Goal: Task Accomplishment & Management: Complete application form

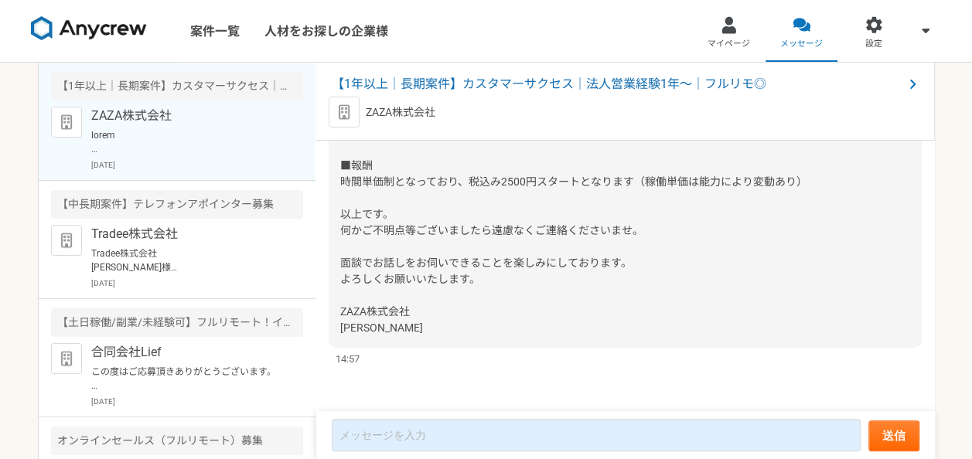
click at [391, 282] on span "また、本業務の稼働条件に関して、今一度ご確認をお願いいたします。 ■稼働時間 平日日中に週30h前後の稼働を目安でお願いします。 ※稼働時間は月ごとの実績に応…" at bounding box center [621, 181] width 563 height 305
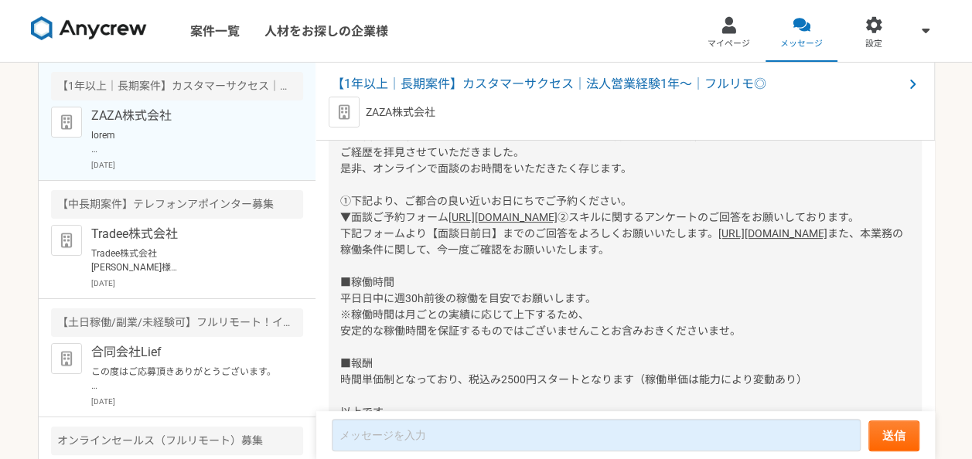
scroll to position [285, 0]
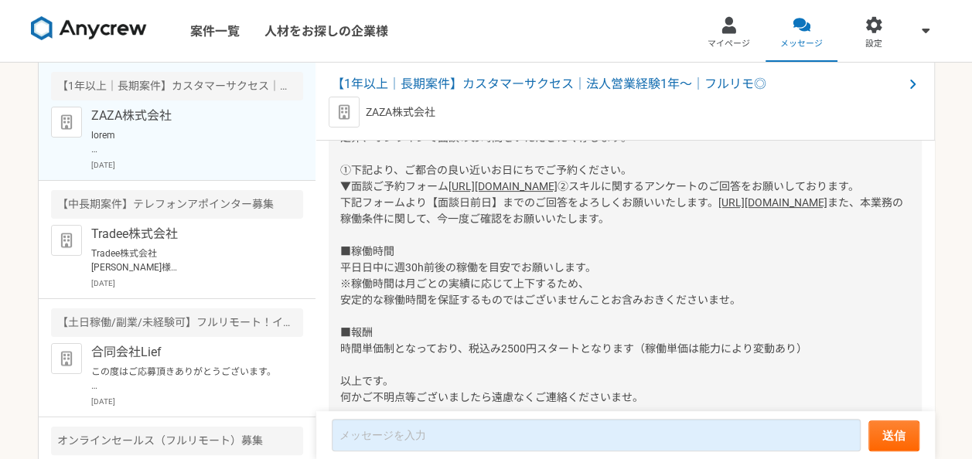
click at [497, 223] on div "佐藤大輔様 お世話になっております。 ZAZA株式会社の伊藤と申します。 この度は、弊社のカスタマーサクセスのポジションをご検討いただき、誠にありがとうござい…" at bounding box center [625, 260] width 593 height 510
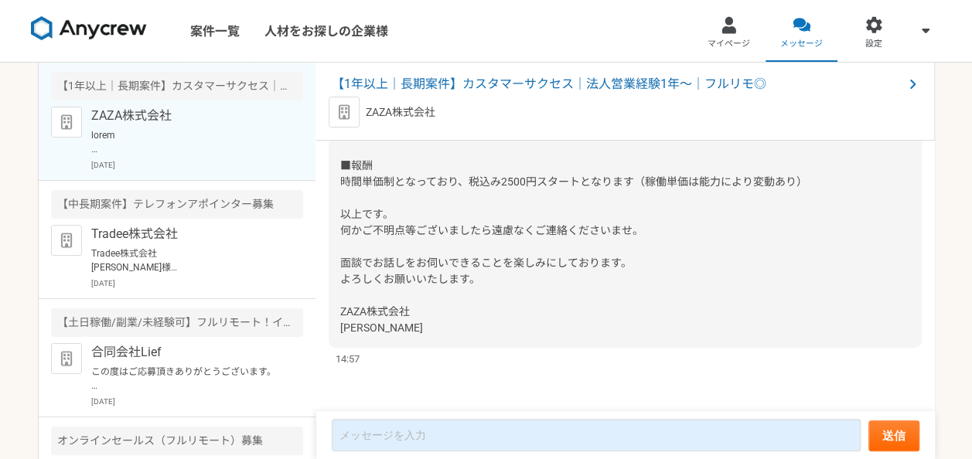
scroll to position [533, 0]
click at [135, 29] on img at bounding box center [89, 28] width 116 height 25
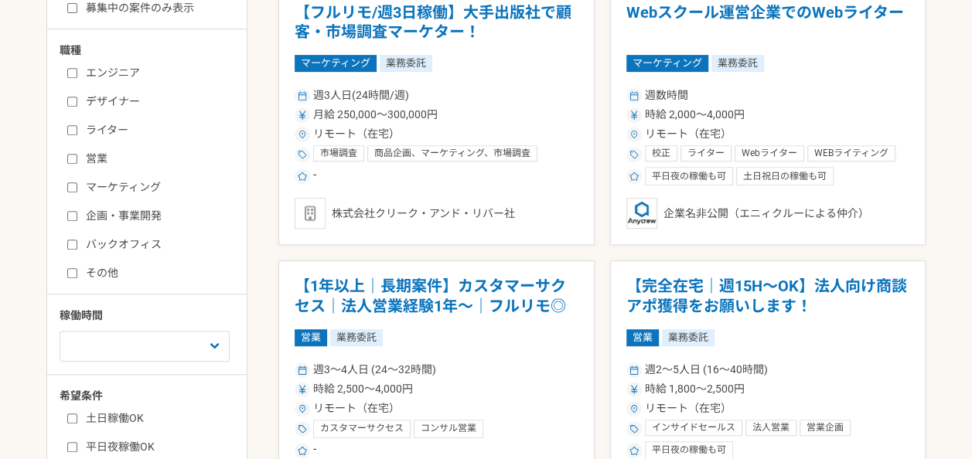
scroll to position [331, 0]
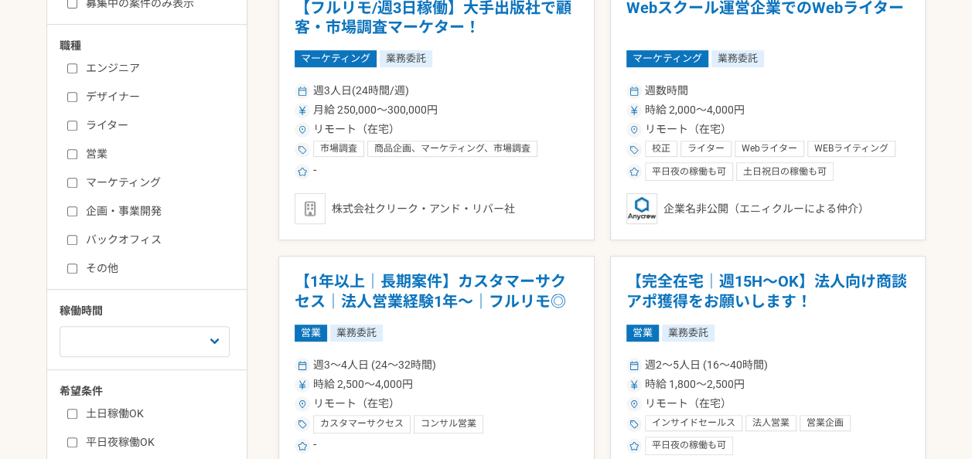
click at [141, 157] on label "営業" at bounding box center [156, 154] width 178 height 16
click at [77, 157] on input "営業" at bounding box center [72, 154] width 10 height 10
checkbox input "true"
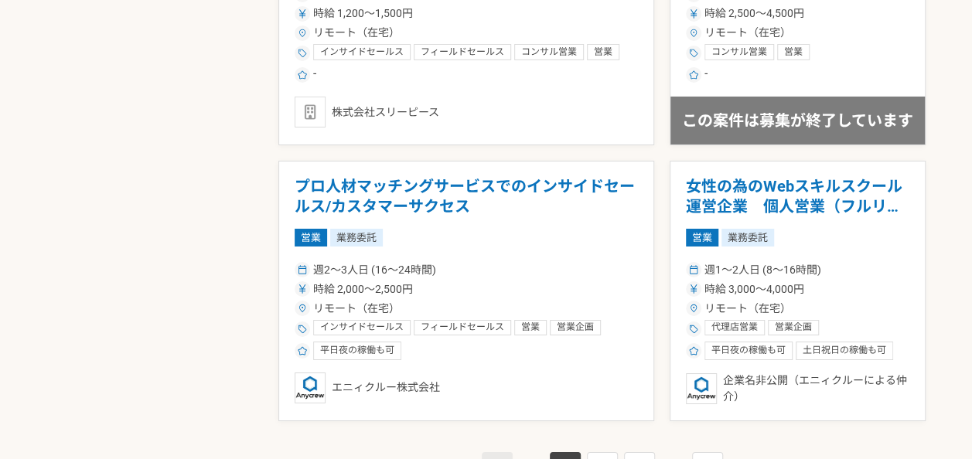
scroll to position [2608, 0]
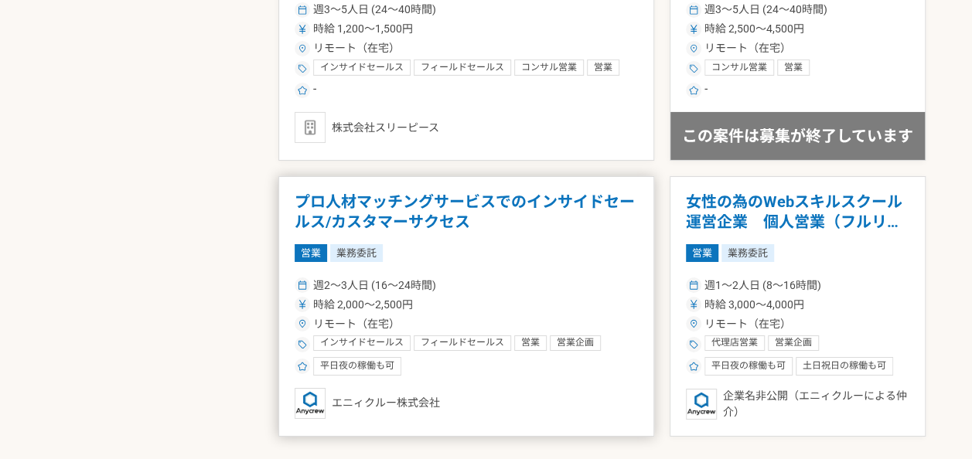
click at [493, 221] on h1 "プロ人材マッチングサービスでのインサイドセールス/カスタマーサクセス" at bounding box center [466, 212] width 343 height 39
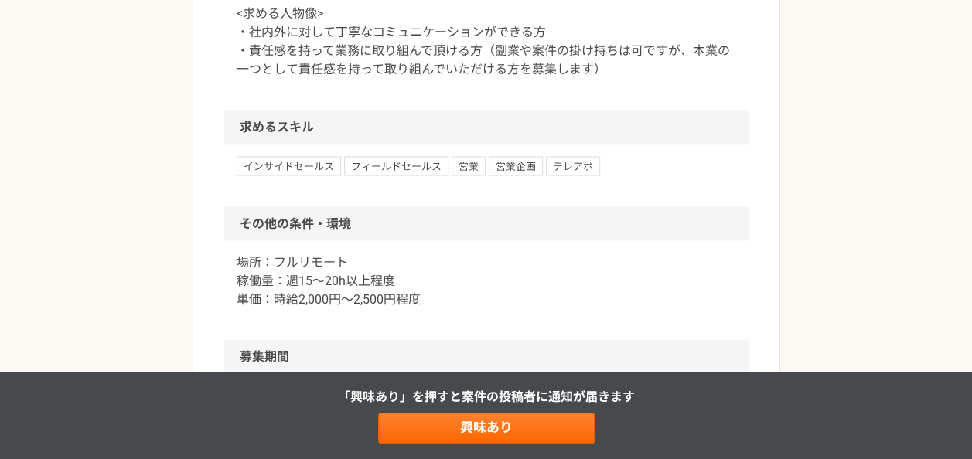
scroll to position [1364, 0]
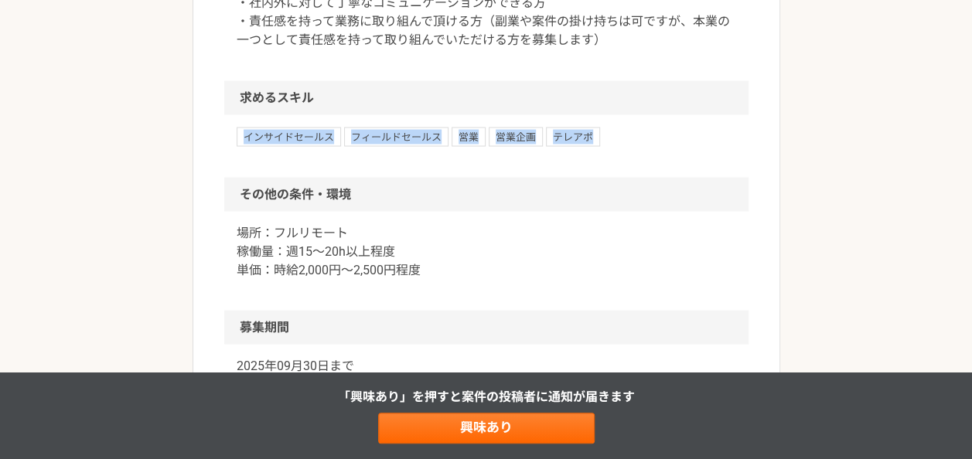
drag, startPoint x: 788, startPoint y: 123, endPoint x: 705, endPoint y: 26, distance: 127.3
click at [311, 145] on span "インサイドセールス" at bounding box center [289, 136] width 104 height 19
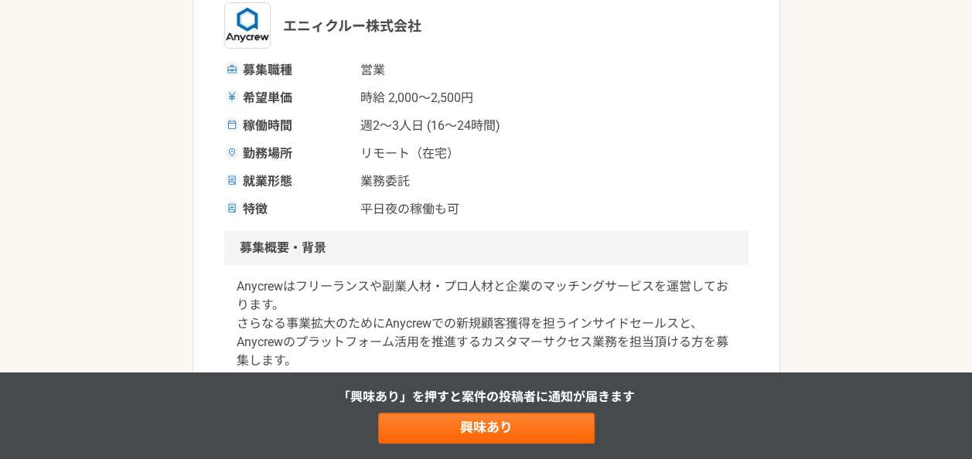
scroll to position [228, 0]
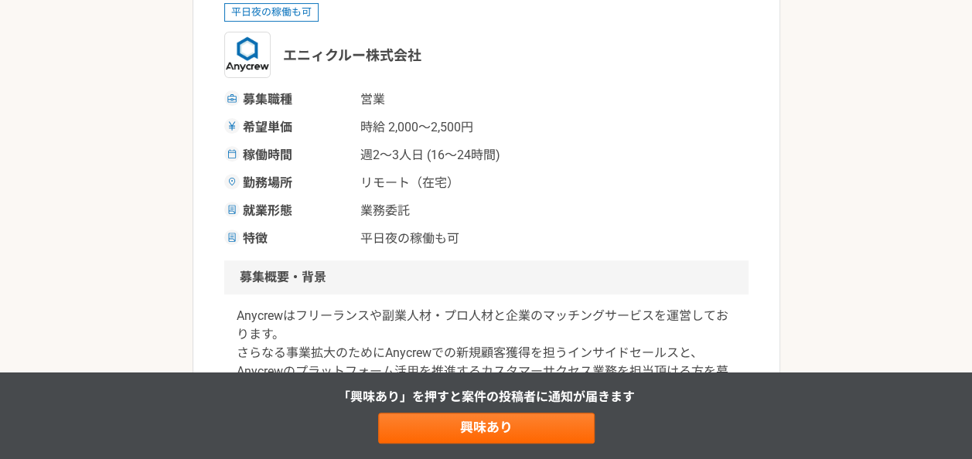
click at [295, 107] on span "募集職種" at bounding box center [297, 99] width 108 height 19
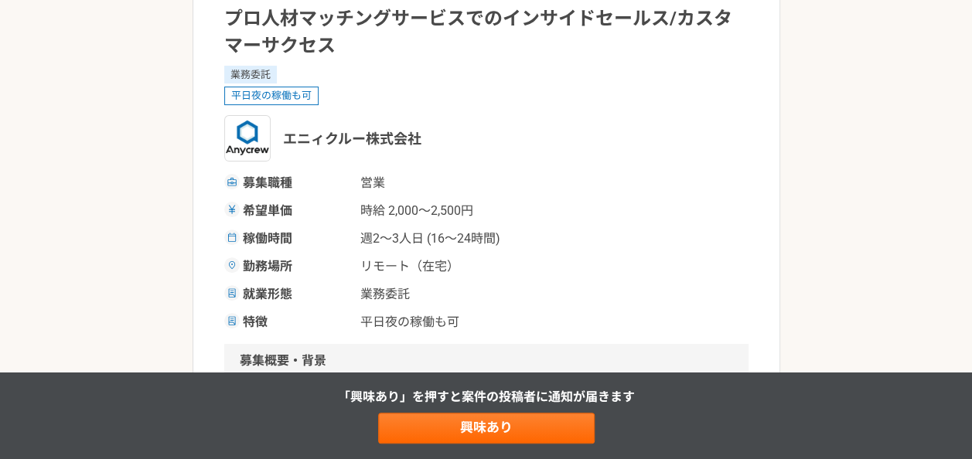
scroll to position [0, 0]
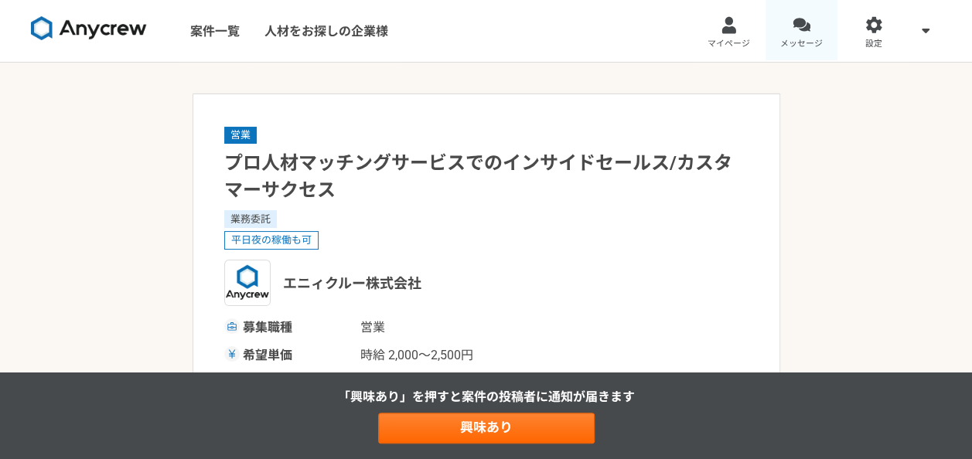
click at [793, 45] on span "メッセージ" at bounding box center [801, 44] width 43 height 12
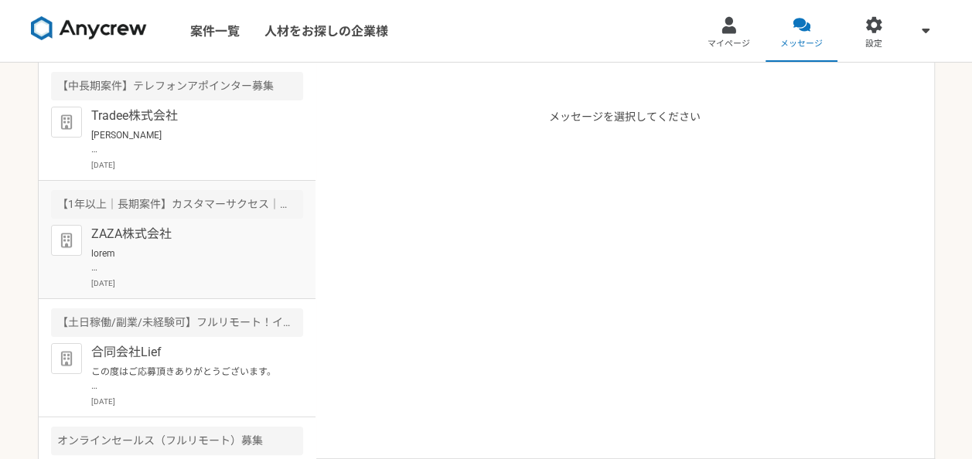
click at [200, 231] on p "ZAZA株式会社" at bounding box center [186, 234] width 191 height 19
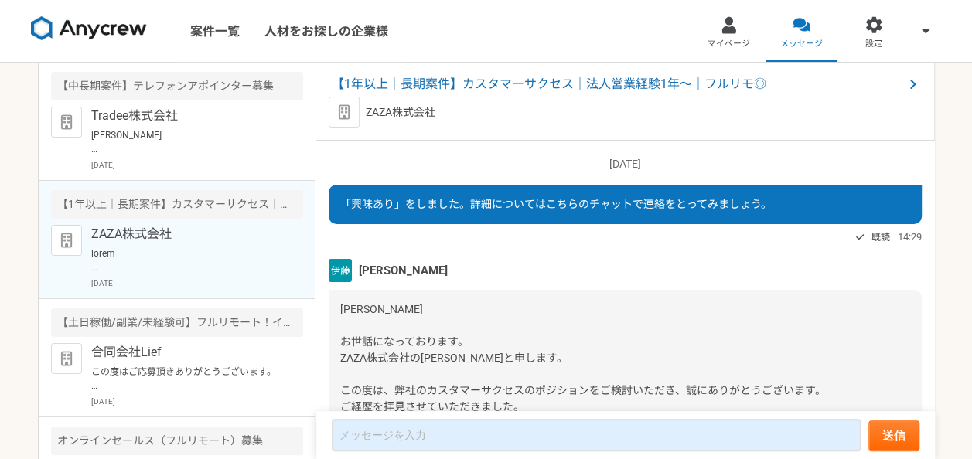
scroll to position [533, 0]
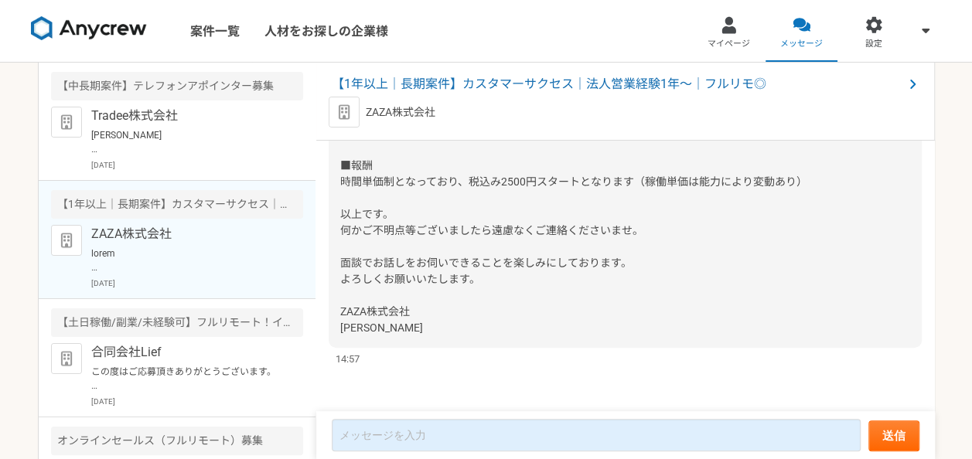
click at [464, 196] on div "[PERSON_NAME] お世話になっております。 ZAZA株式会社の[PERSON_NAME]と申します。 この度は、弊社のカスタマーサクセスのポジション…" at bounding box center [625, 93] width 593 height 510
click at [465, 221] on div "[PERSON_NAME] お世話になっております。 ZAZA株式会社の[PERSON_NAME]と申します。 この度は、弊社のカスタマーサクセスのポジション…" at bounding box center [625, 93] width 593 height 510
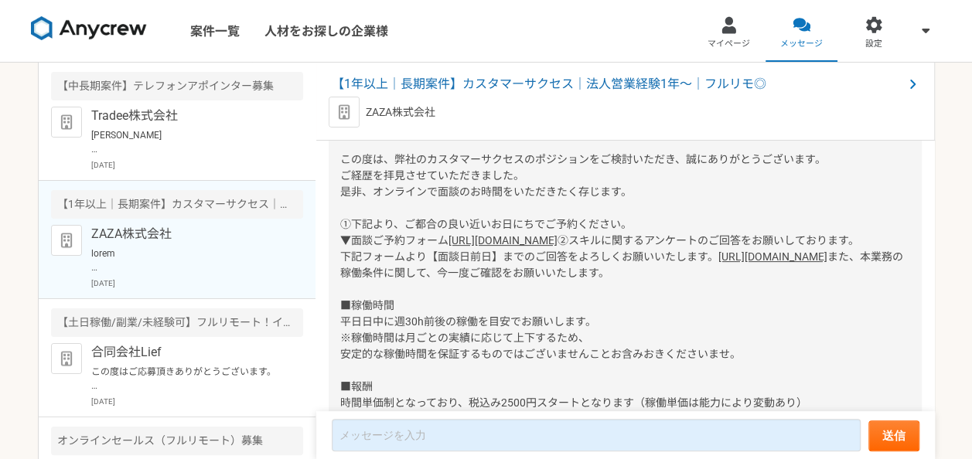
scroll to position [271, 0]
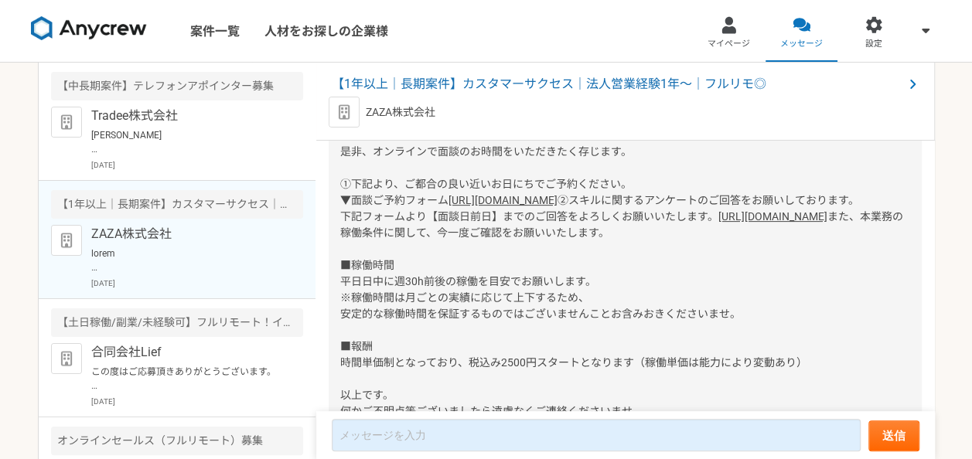
click at [719, 223] on link "[URL][DOMAIN_NAME]" at bounding box center [773, 216] width 109 height 12
click at [422, 172] on div "[PERSON_NAME] お世話になっております。 ZAZA株式会社の[PERSON_NAME]と申します。 この度は、弊社のカスタマーサクセスのポジション…" at bounding box center [625, 274] width 593 height 510
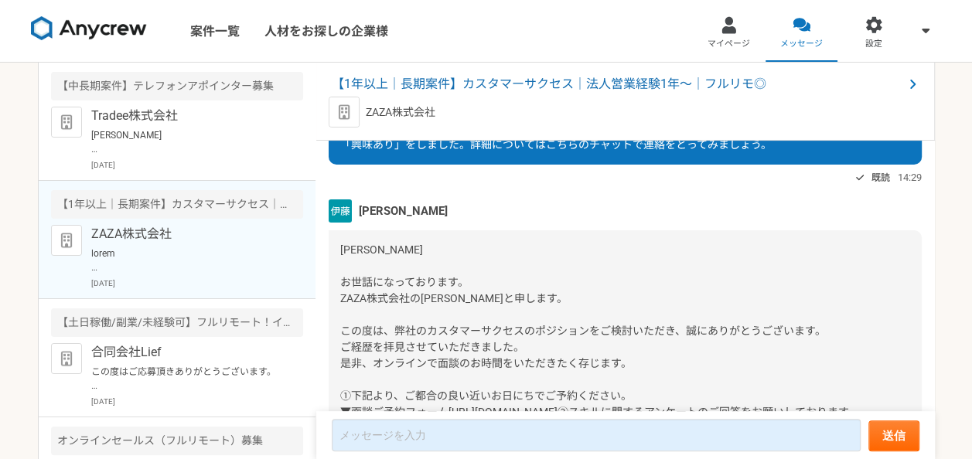
scroll to position [62, 0]
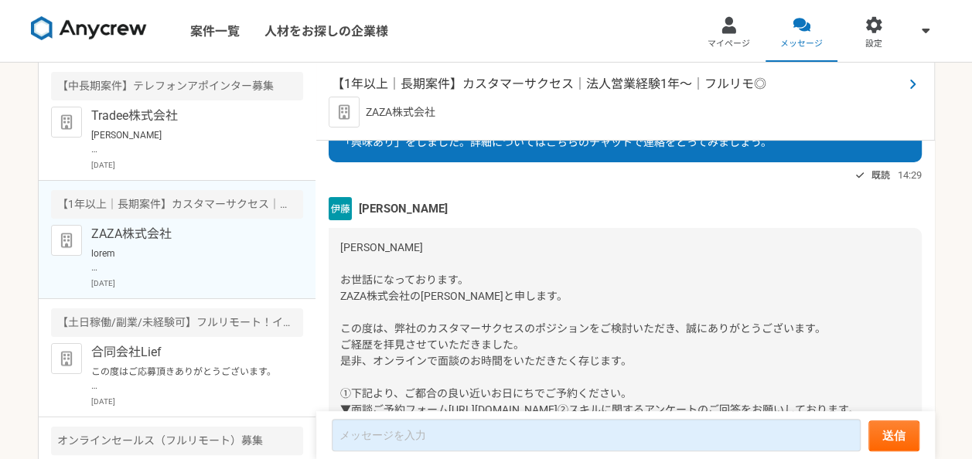
click at [399, 89] on span "【1年以上｜長期案件】カスタマーサクセス｜法人営業経験1年〜｜フルリモ◎" at bounding box center [618, 84] width 572 height 19
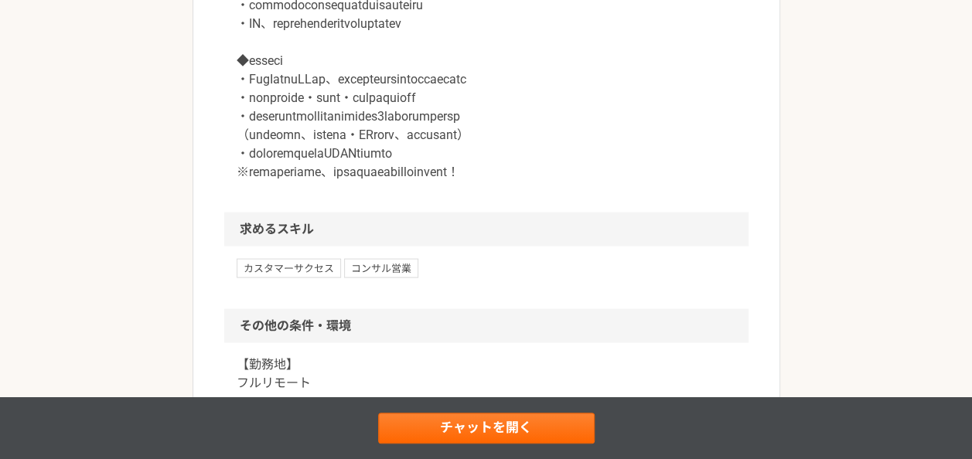
scroll to position [1454, 0]
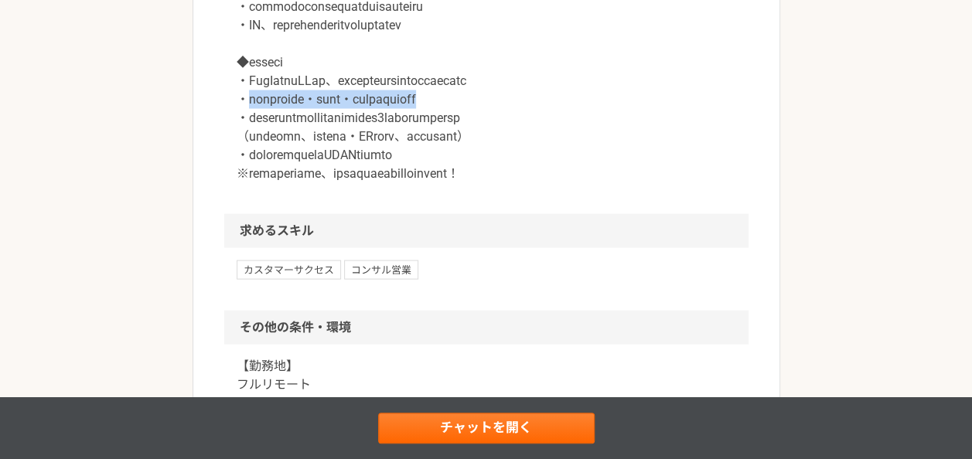
drag, startPoint x: 246, startPoint y: 228, endPoint x: 572, endPoint y: 223, distance: 325.7
click at [572, 183] on p at bounding box center [487, 43] width 500 height 278
copy p "既存顧客の契約更新・解約阻止・アップセルの経験がある"
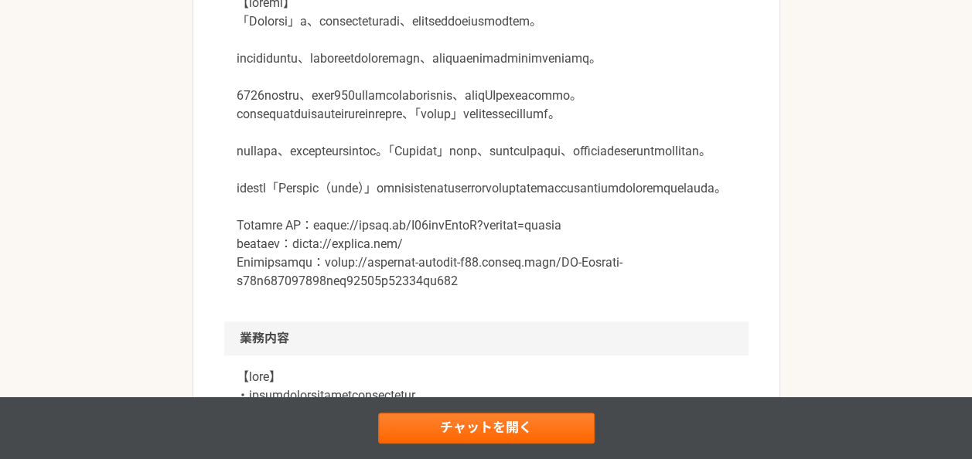
scroll to position [402, 0]
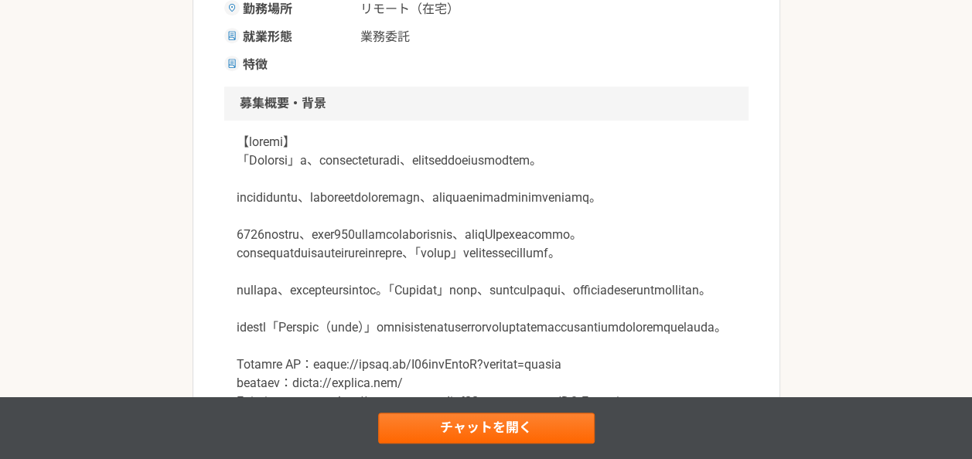
click at [312, 131] on div at bounding box center [486, 291] width 524 height 340
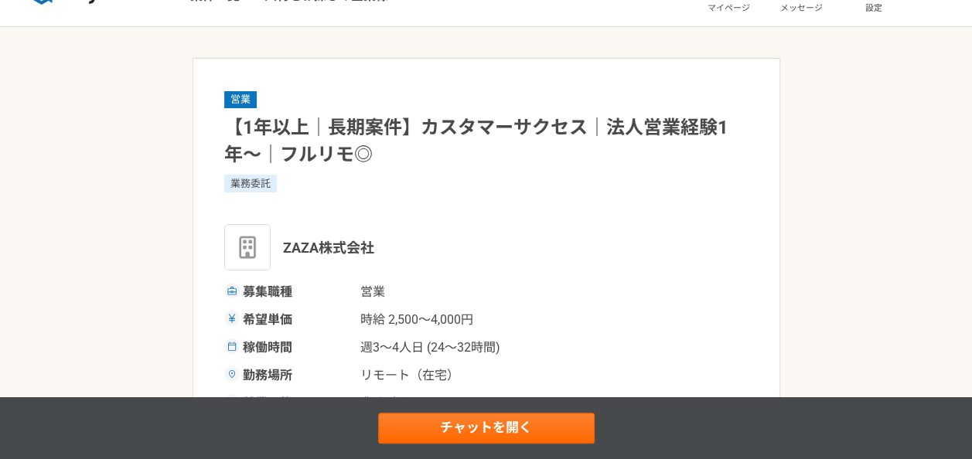
scroll to position [0, 0]
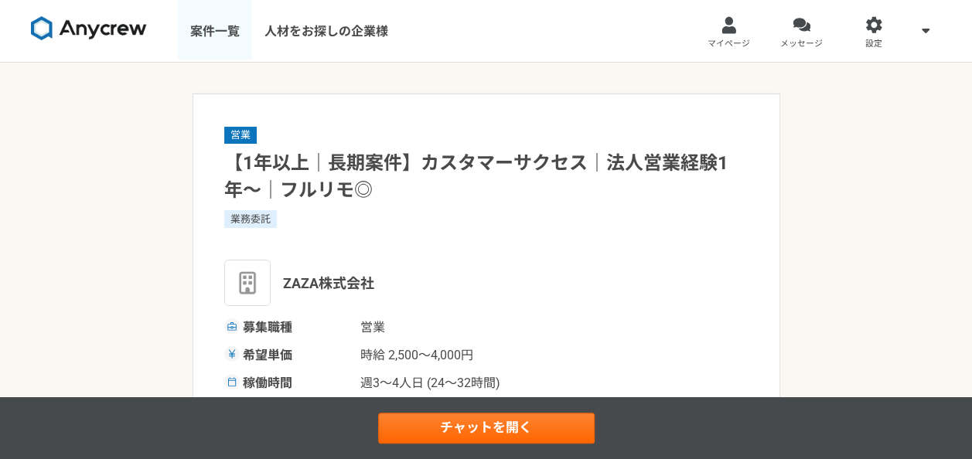
click at [213, 19] on link "案件一覧" at bounding box center [215, 31] width 74 height 62
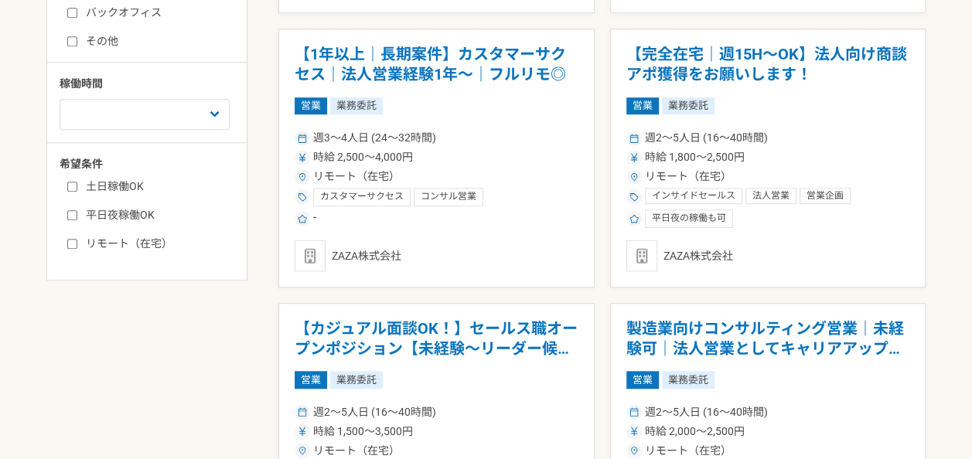
scroll to position [557, 0]
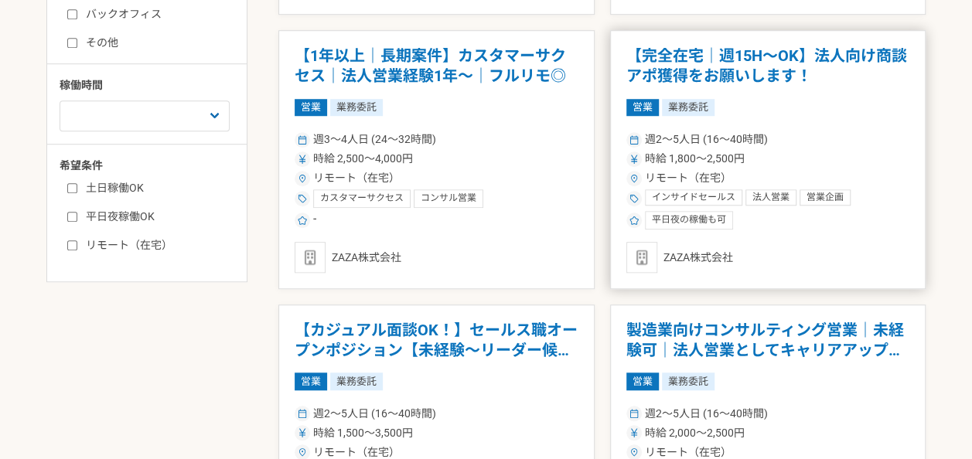
click at [685, 50] on h1 "【完全在宅｜週15H〜OK】法人向け商談アポ獲得をお願いします！" at bounding box center [769, 65] width 284 height 39
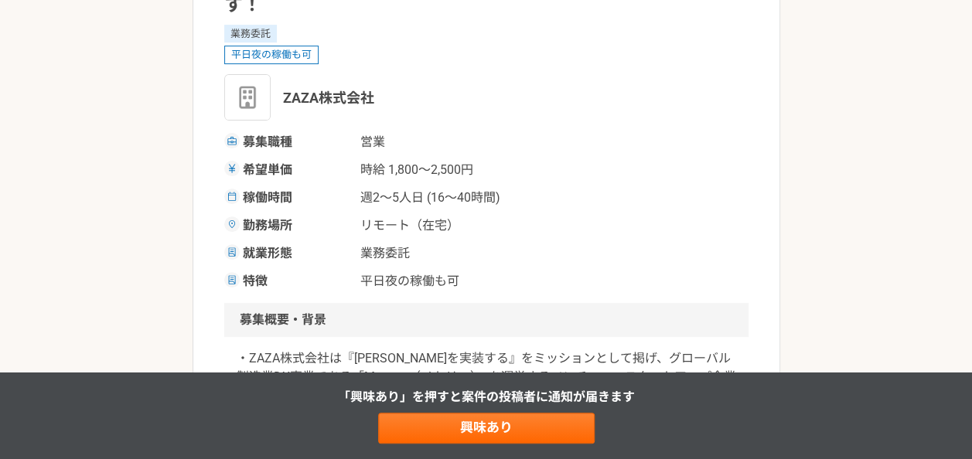
scroll to position [155, 0]
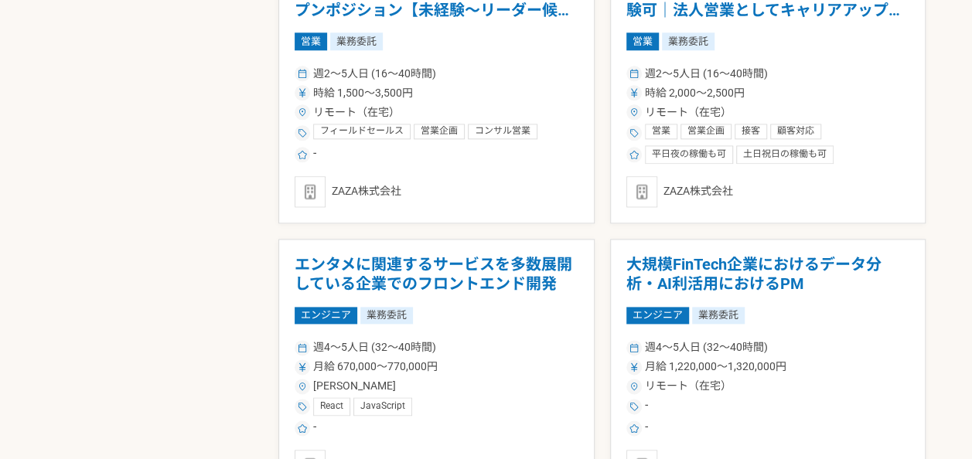
scroll to position [866, 0]
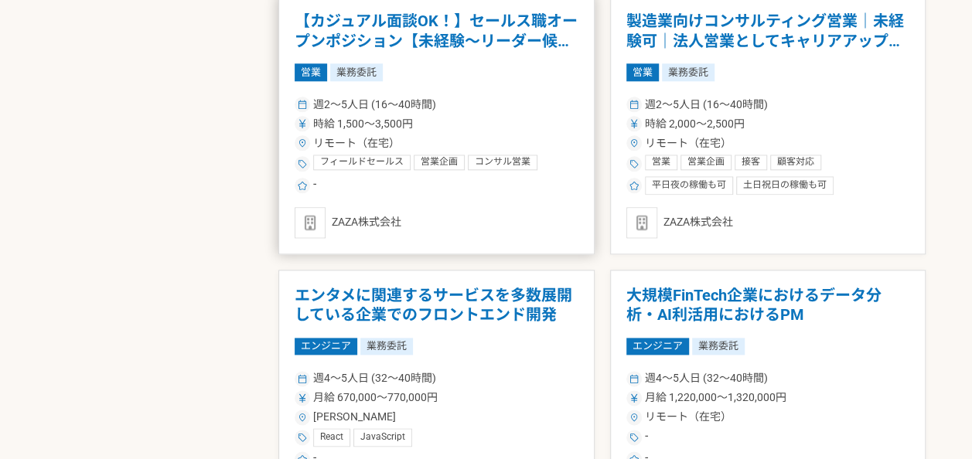
click at [396, 46] on h1 "【カジュアル面談OK！】セールス職オープンポジション【未経験〜リーダー候補対象】" at bounding box center [437, 31] width 284 height 39
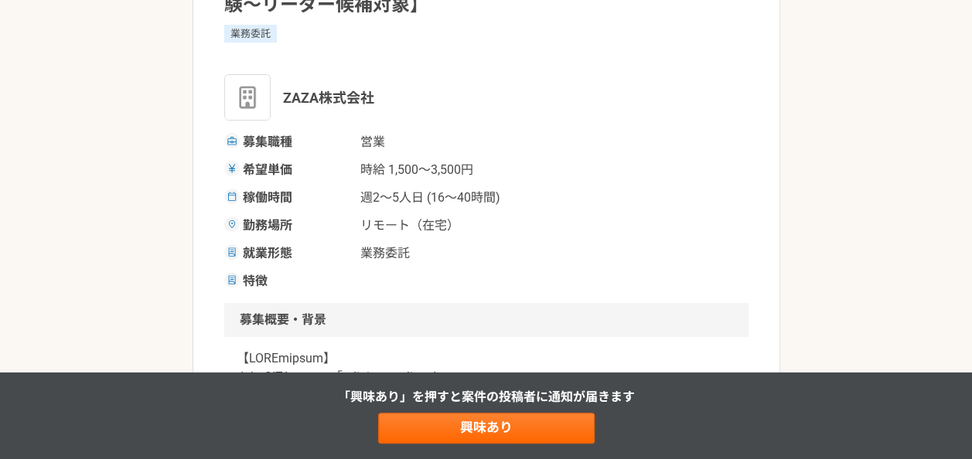
scroll to position [217, 0]
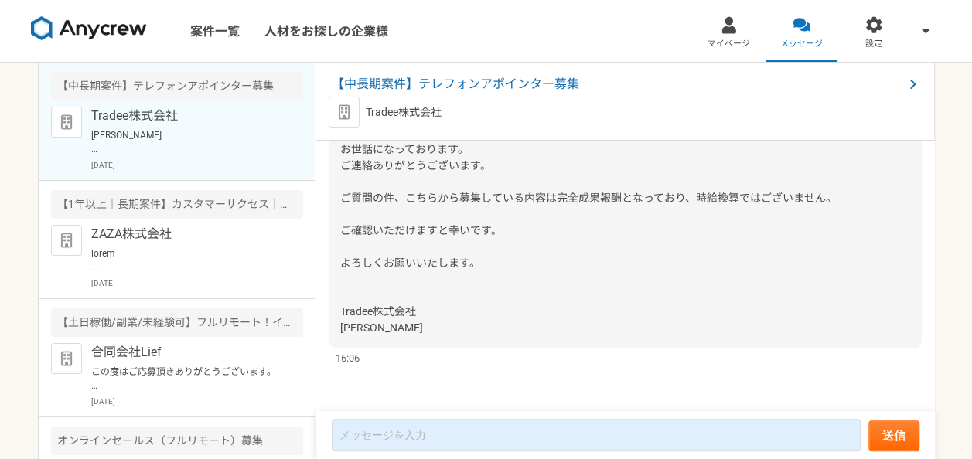
click at [362, 223] on div "[PERSON_NAME] お世話になっております。 ご連絡ありがとうございます。 ご質問の件、こちらから募集している内容は完全成果報酬となっており、時給換算…" at bounding box center [625, 222] width 593 height 251
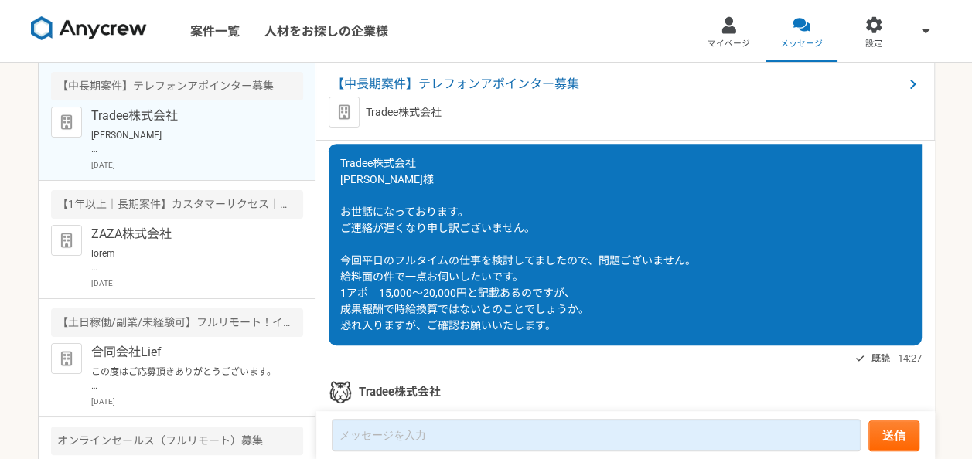
scroll to position [415, 0]
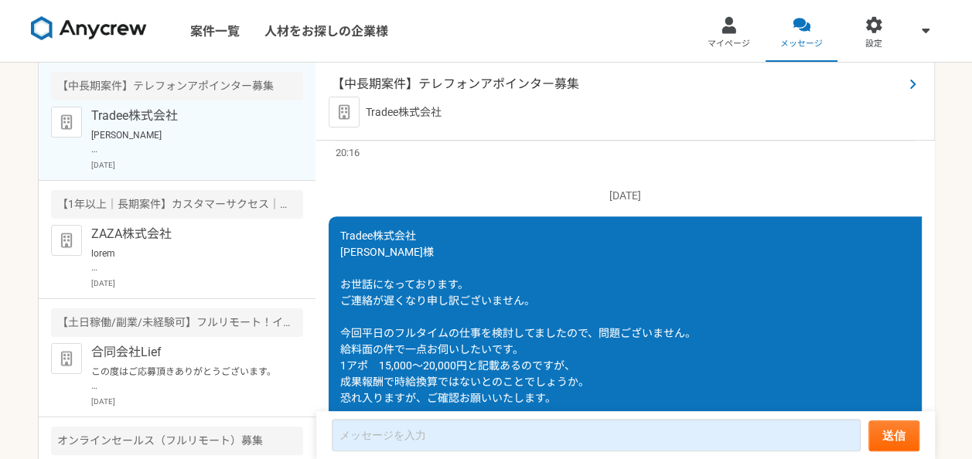
click at [433, 87] on span "【中長期案件】テレフォンアポインター募集" at bounding box center [618, 84] width 572 height 19
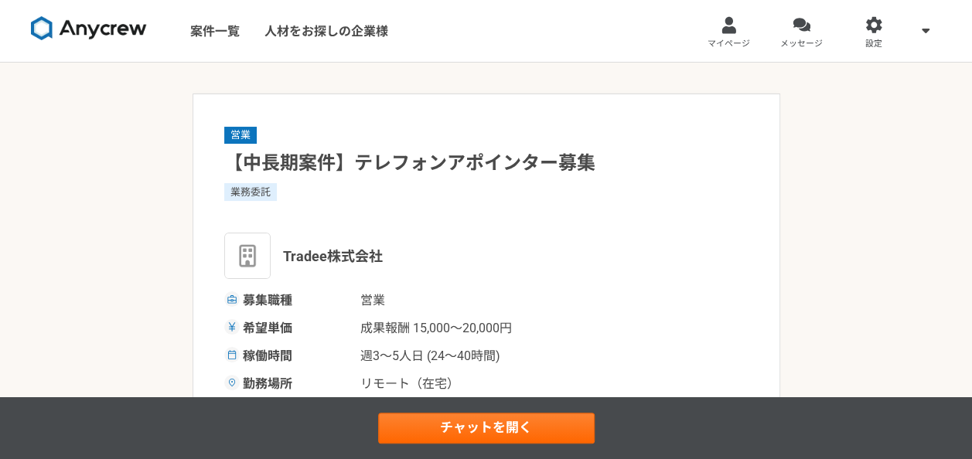
click at [461, 213] on div "業務委託" at bounding box center [486, 201] width 524 height 37
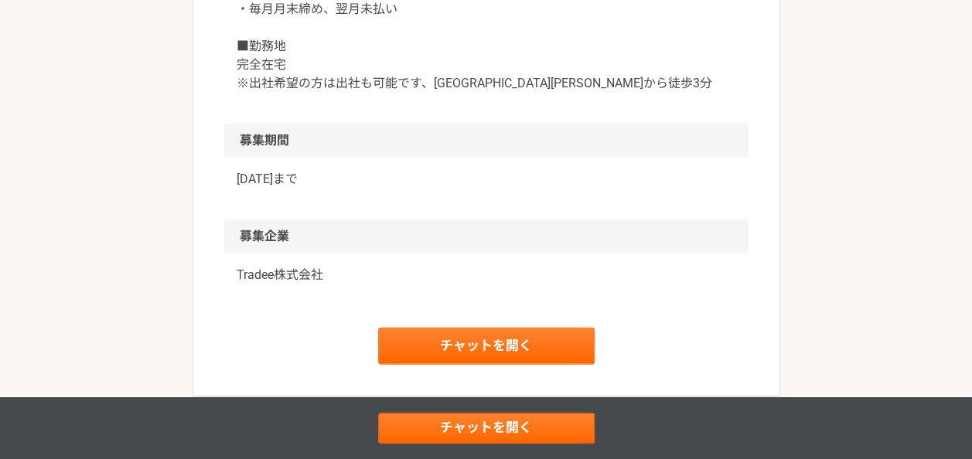
scroll to position [1733, 0]
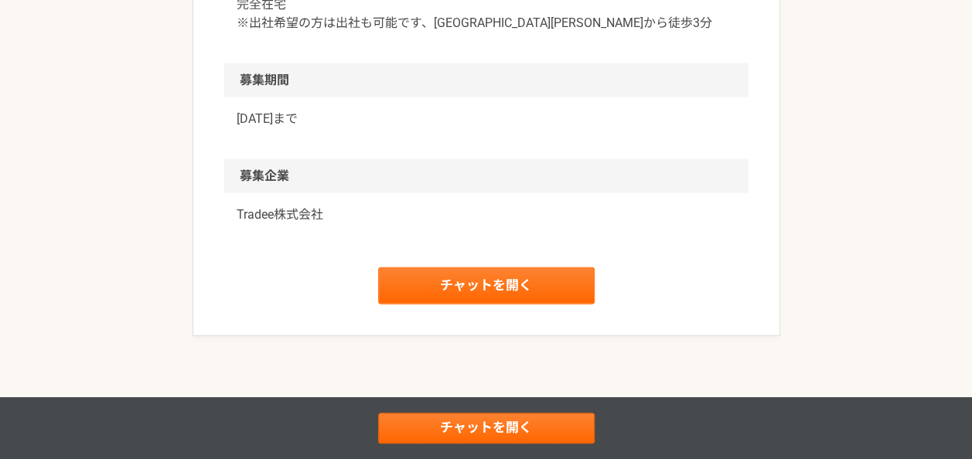
click at [350, 223] on p "Tradee株式会社" at bounding box center [487, 215] width 500 height 19
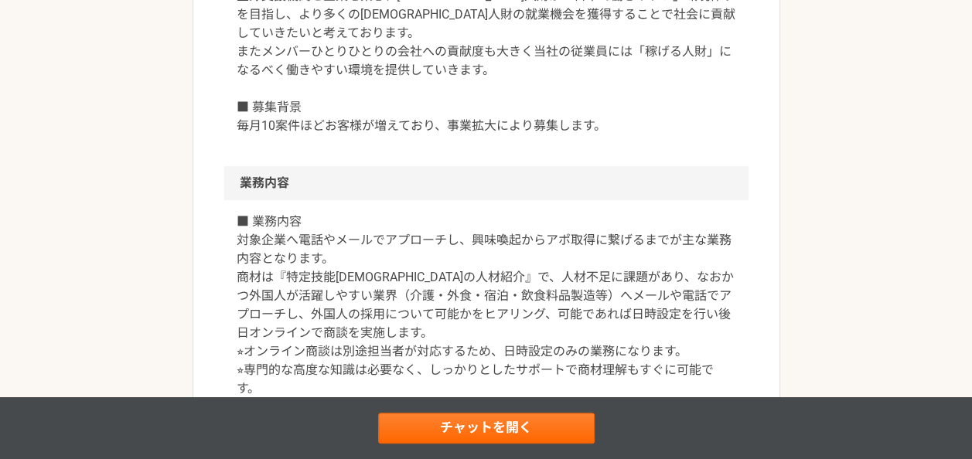
scroll to position [681, 0]
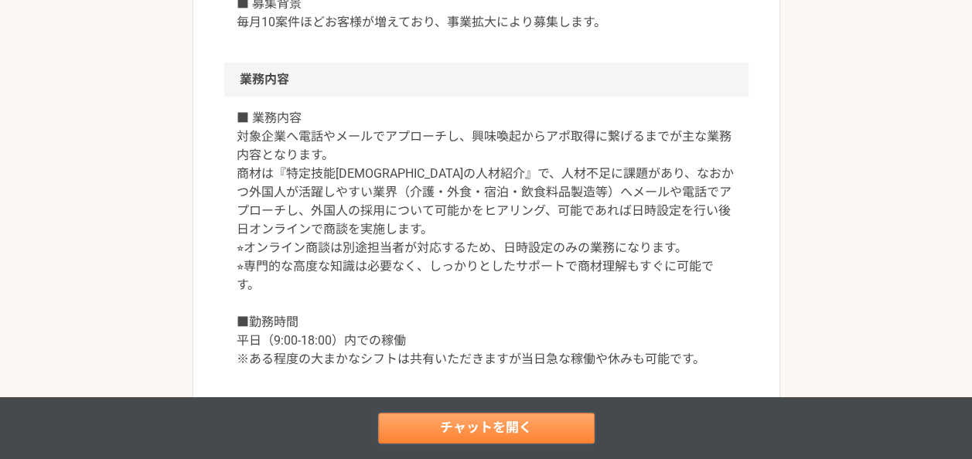
click at [452, 418] on link "チャットを開く" at bounding box center [486, 428] width 217 height 31
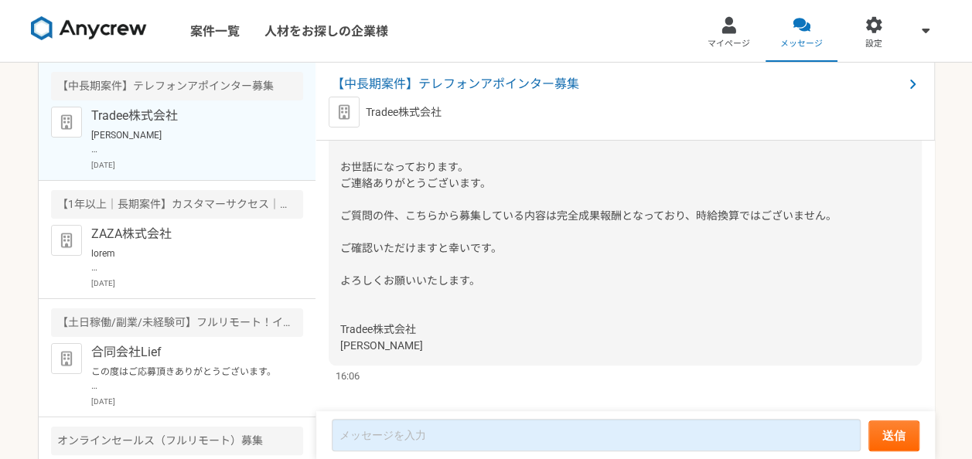
scroll to position [818, 0]
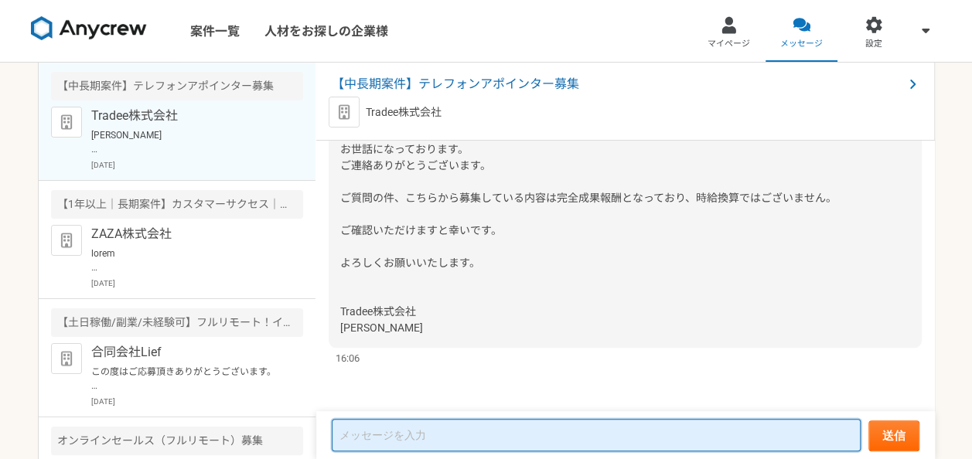
click at [495, 425] on textarea at bounding box center [596, 435] width 529 height 32
type textarea "ほ"
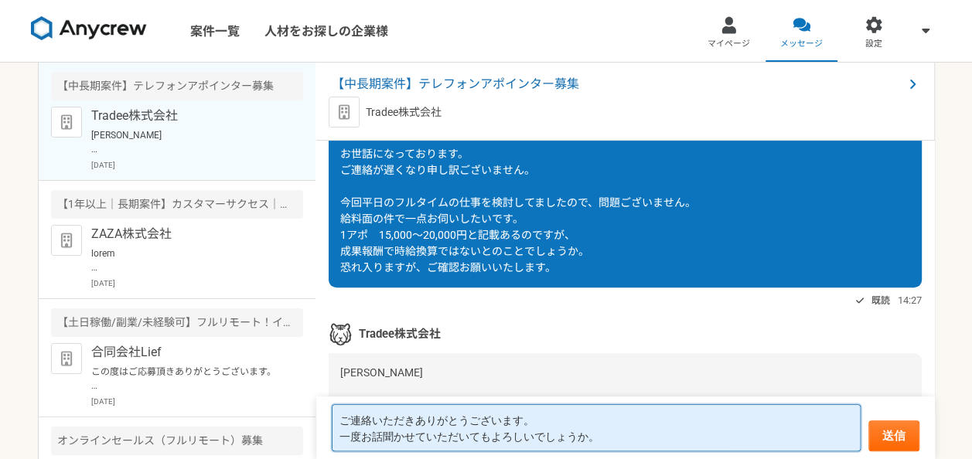
scroll to position [691, 0]
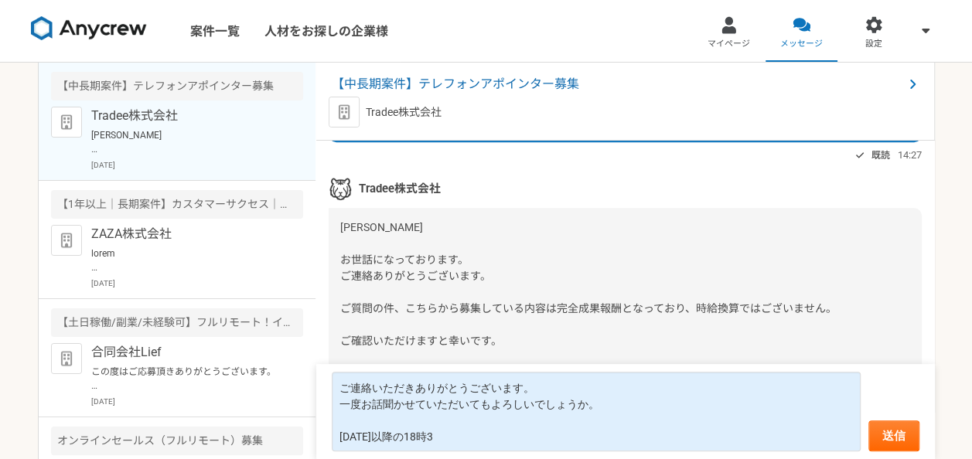
click at [474, 301] on div "[PERSON_NAME] お世話になっております。 ご連絡ありがとうございます。 ご質問の件、こちらから募集している内容は完全成果報酬となっており、時給換算…" at bounding box center [625, 333] width 593 height 251
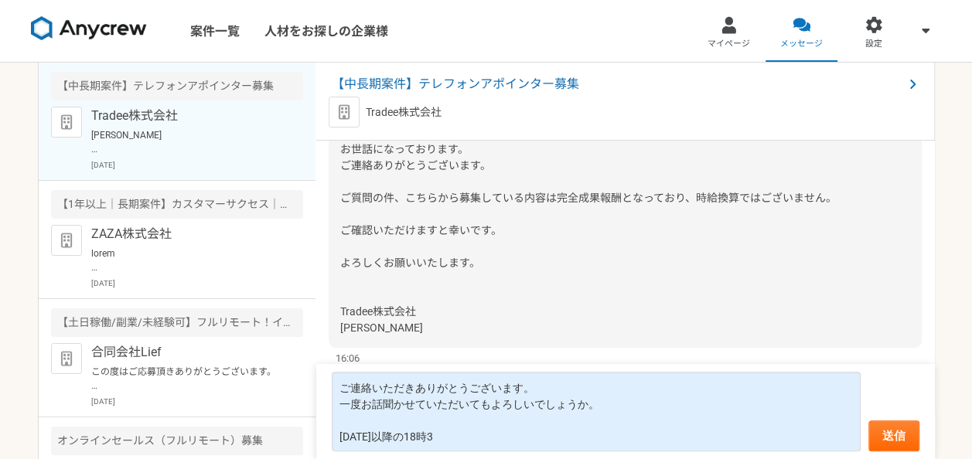
scroll to position [818, 0]
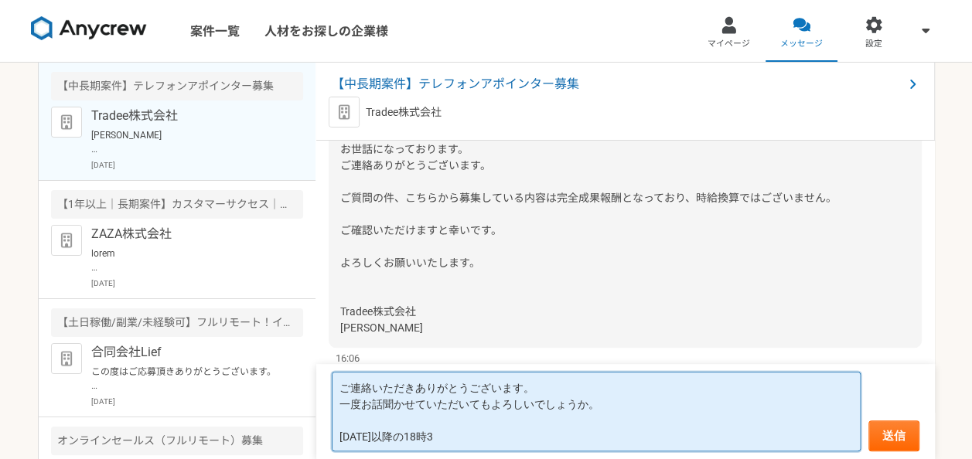
click at [427, 432] on textarea "ご連絡いただきありがとうございます。 一度お話聞かせていただいてもよろしいでしょうか。 [DATE]以降の18時3" at bounding box center [596, 412] width 529 height 80
drag, startPoint x: 427, startPoint y: 432, endPoint x: 329, endPoint y: 442, distance: 98.1
click at [329, 442] on form "ご連絡いただきありがとうございます。 一度お話聞かせていただいてもよろしいでしょうか。 [DATE]以降の18時3 送信" at bounding box center [625, 411] width 619 height 95
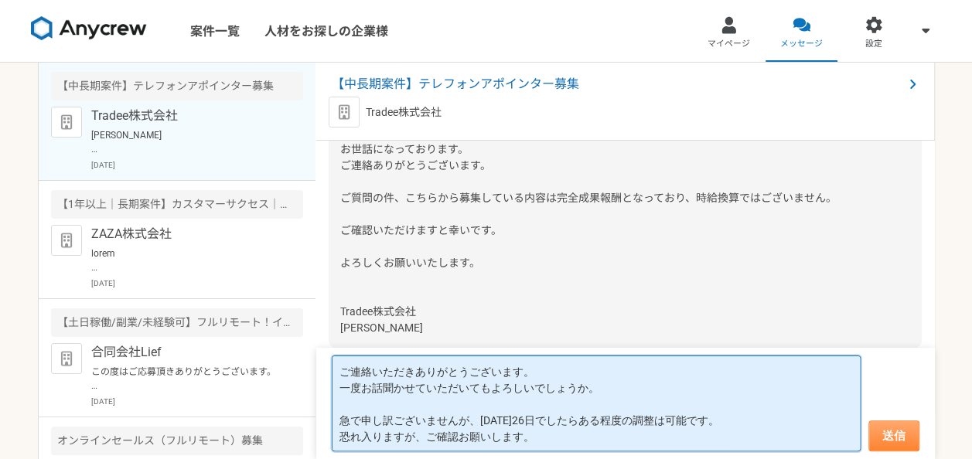
type textarea "ご連絡いただきありがとうございます。 一度お話聞かせていただいてもよろしいでしょうか。 急で申し訳ございませんが、[DATE]26日でしたらある程度の調整は可…"
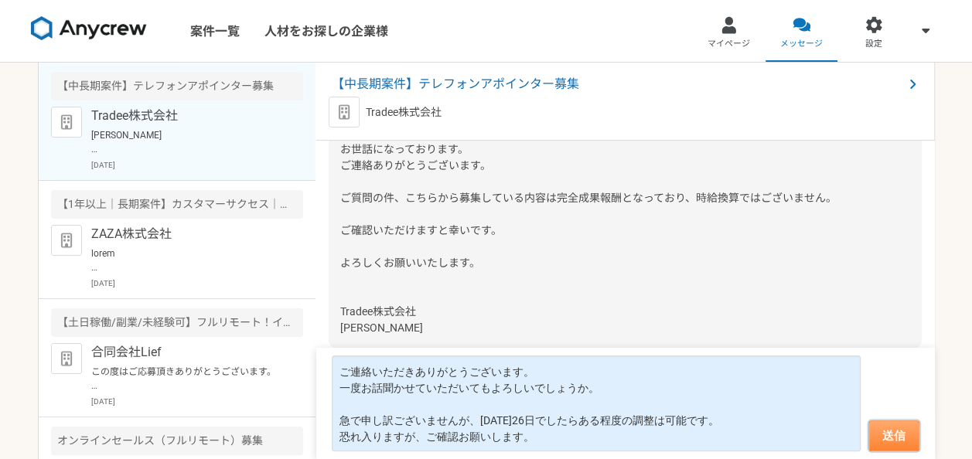
click at [880, 421] on button "送信" at bounding box center [894, 436] width 51 height 31
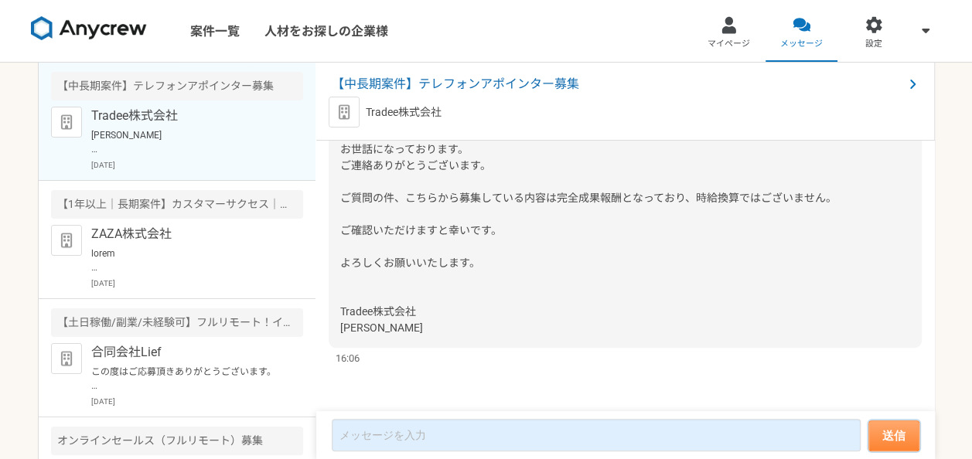
click at [886, 429] on button "送信" at bounding box center [894, 436] width 51 height 31
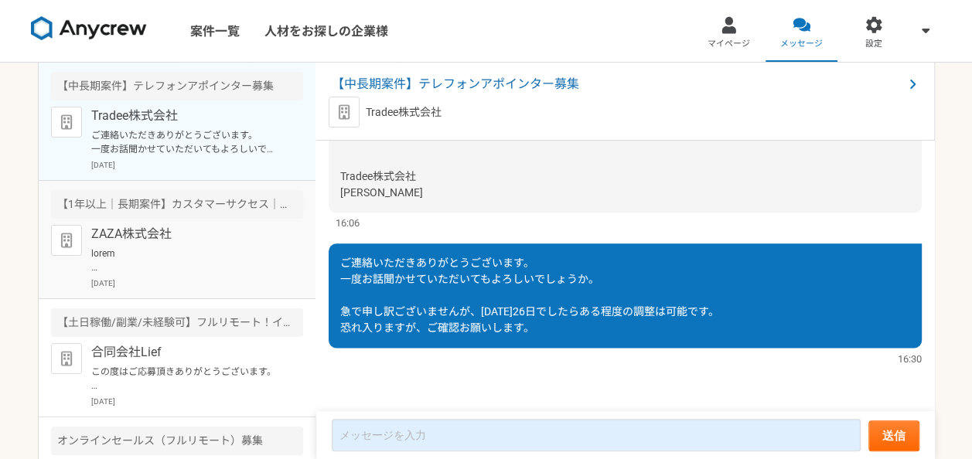
click at [210, 239] on p "ZAZA株式会社" at bounding box center [186, 234] width 191 height 19
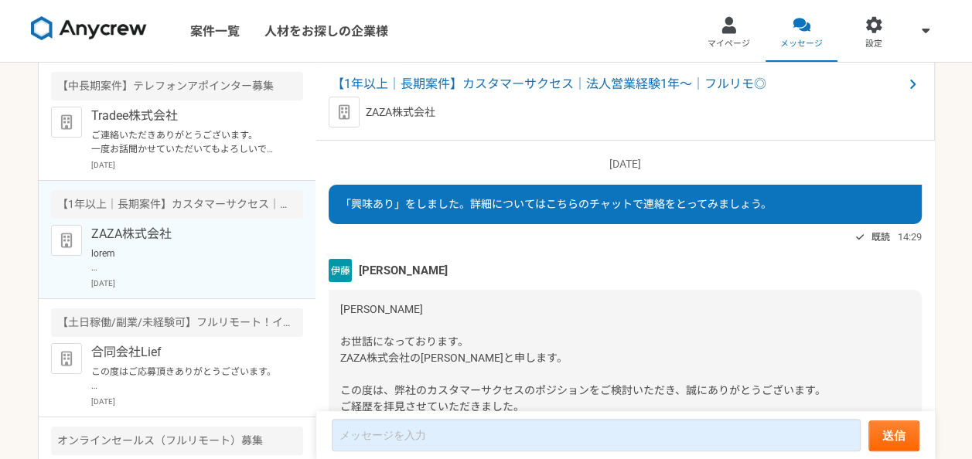
scroll to position [533, 0]
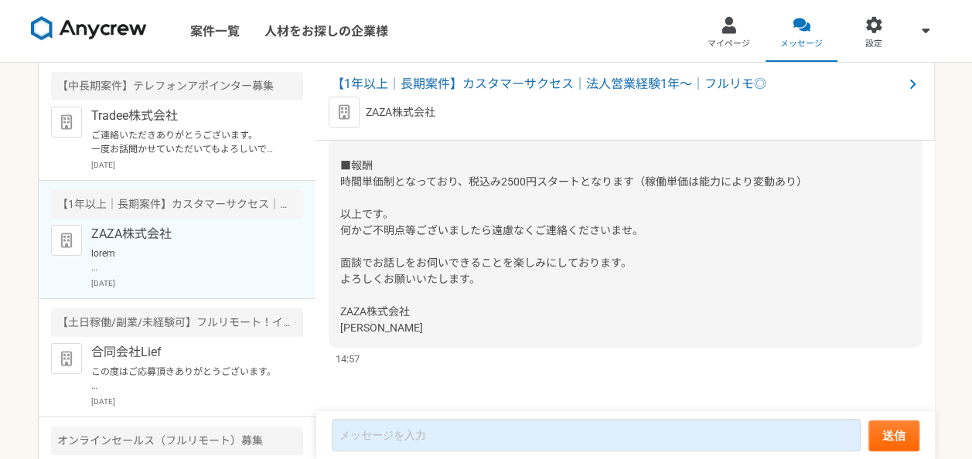
click at [403, 243] on div "[PERSON_NAME] お世話になっております。 ZAZA株式会社の[PERSON_NAME]と申します。 この度は、弊社のカスタマーサクセスのポジション…" at bounding box center [625, 93] width 593 height 510
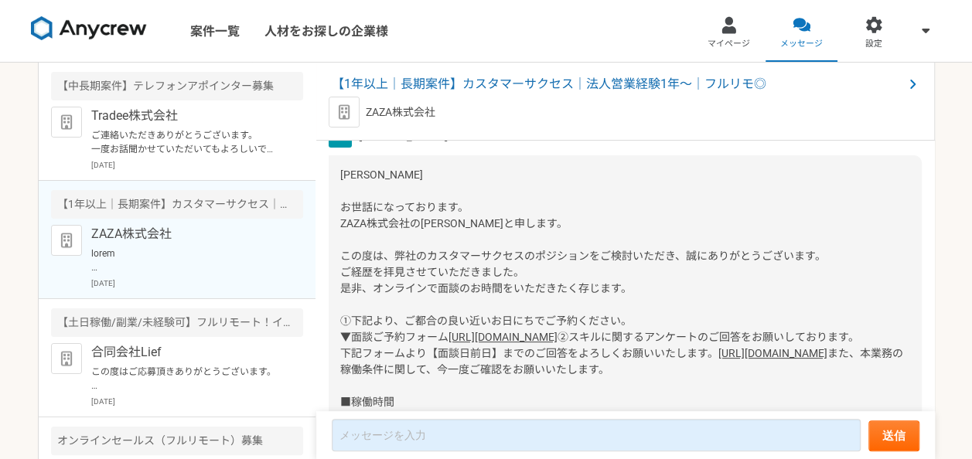
scroll to position [155, 0]
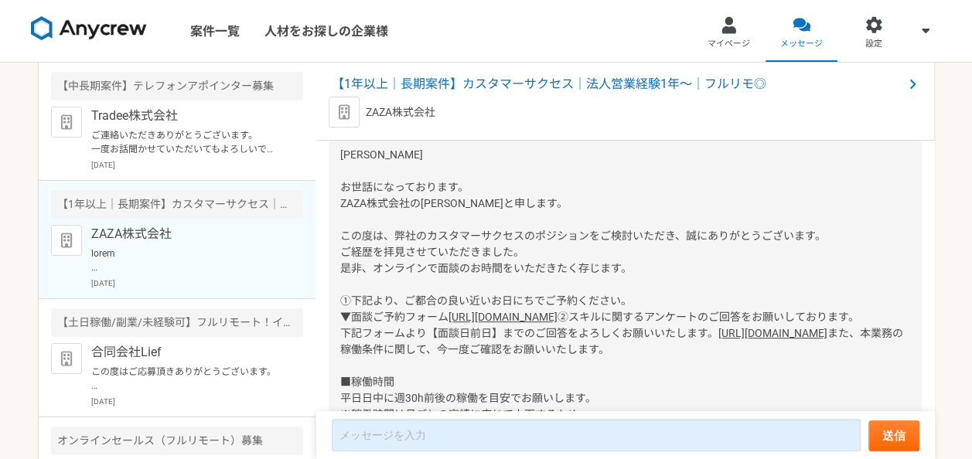
click at [449, 323] on link "[URL][DOMAIN_NAME]" at bounding box center [503, 317] width 109 height 12
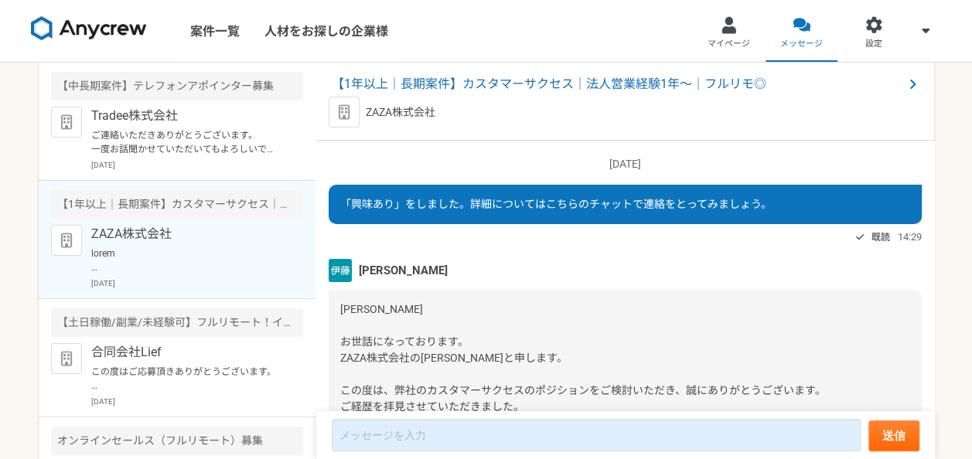
scroll to position [155, 0]
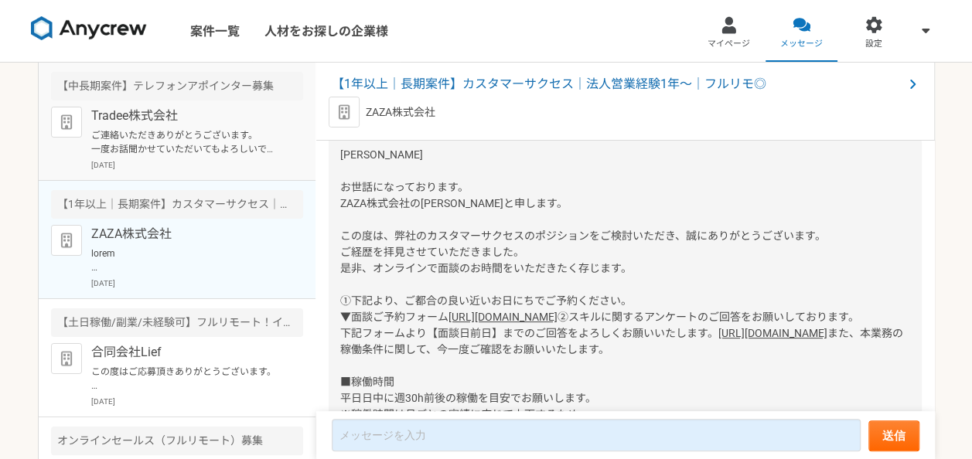
click at [213, 139] on p "ご連絡いただきありがとうございます。 一度お話聞かせていただいてもよろしいでしょうか。 急で申し訳ございませんが、[DATE]26日でしたらある程度の調整は可…" at bounding box center [186, 142] width 191 height 28
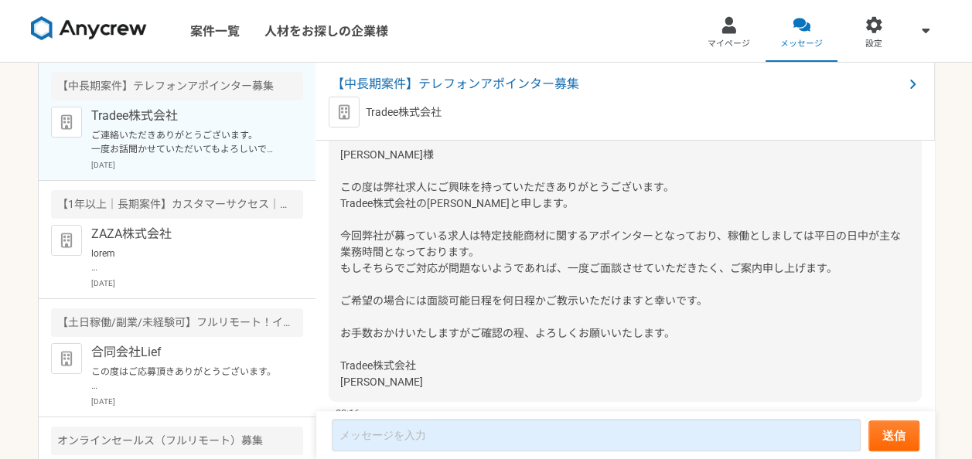
scroll to position [953, 0]
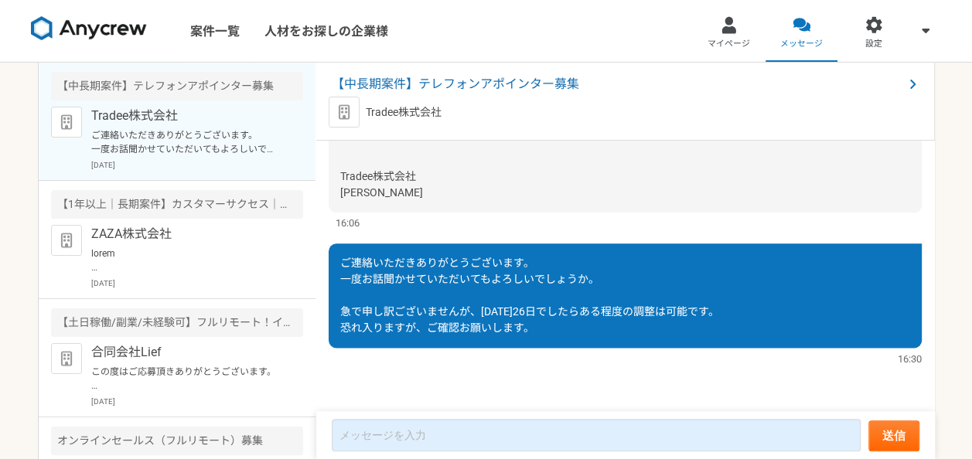
click at [221, 174] on article "【中長期案件】テレフォンアポインター募集 Tradee株式会社 ご連絡いただきありがとうございます。 一度お話聞かせていただいてもよろしいでしょうか。 急で申…" at bounding box center [177, 122] width 277 height 118
click at [223, 249] on p at bounding box center [186, 261] width 191 height 28
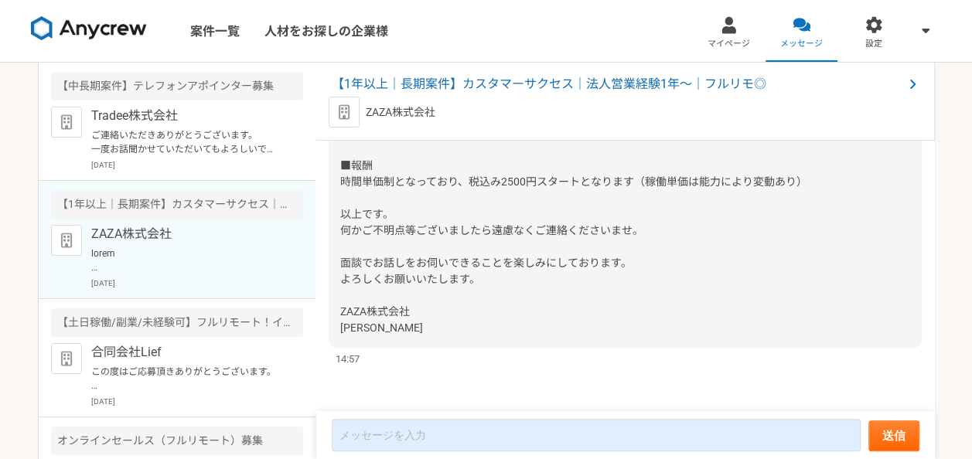
click at [370, 217] on span "また、本業務の稼働条件に関して、今一度ご確認をお願いいたします。 ■稼働時間 平日日中に週30h前後の稼働を目安でお願いします。 ※稼働時間は月ごとの実績に応…" at bounding box center [621, 181] width 563 height 305
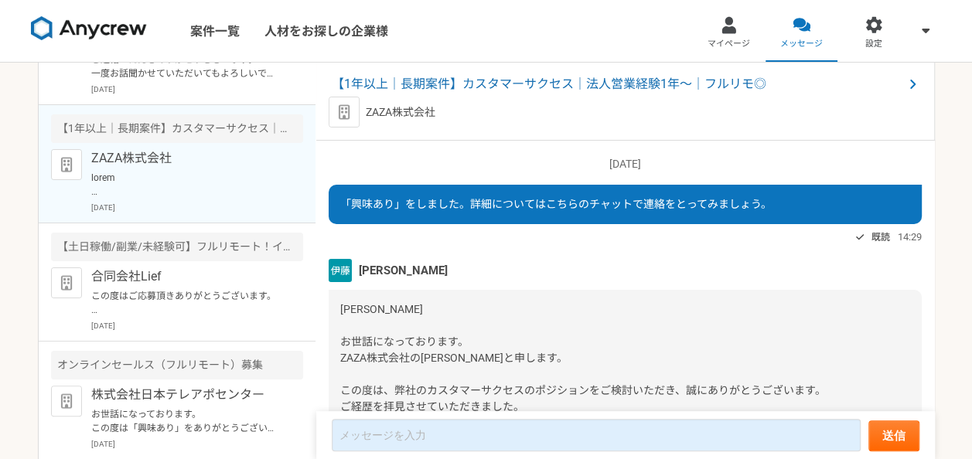
scroll to position [22, 0]
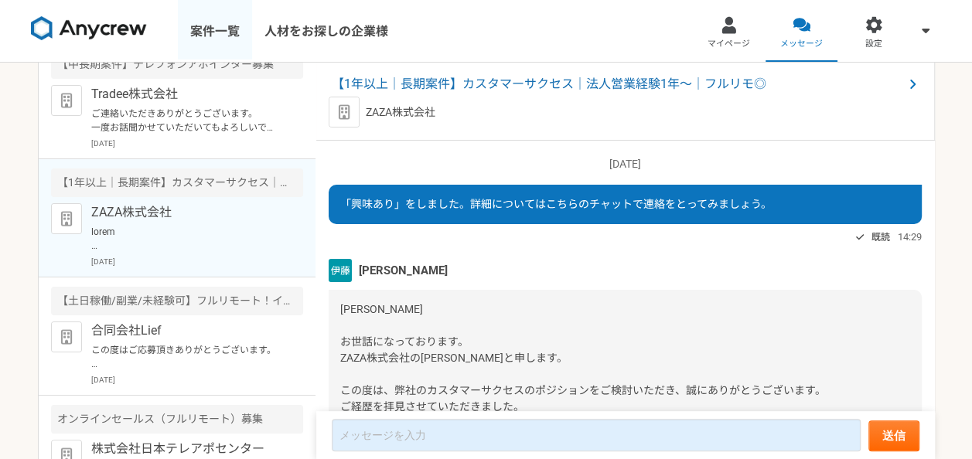
click at [248, 36] on link "案件一覧" at bounding box center [215, 31] width 74 height 62
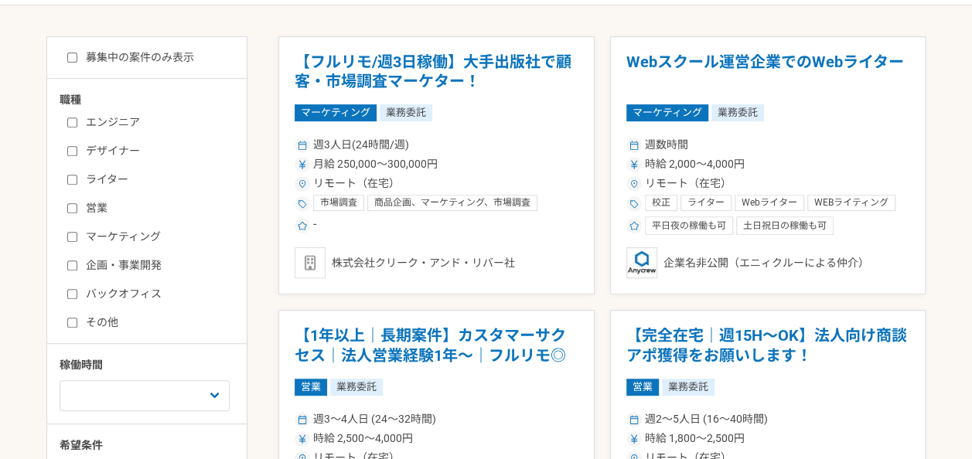
scroll to position [292, 0]
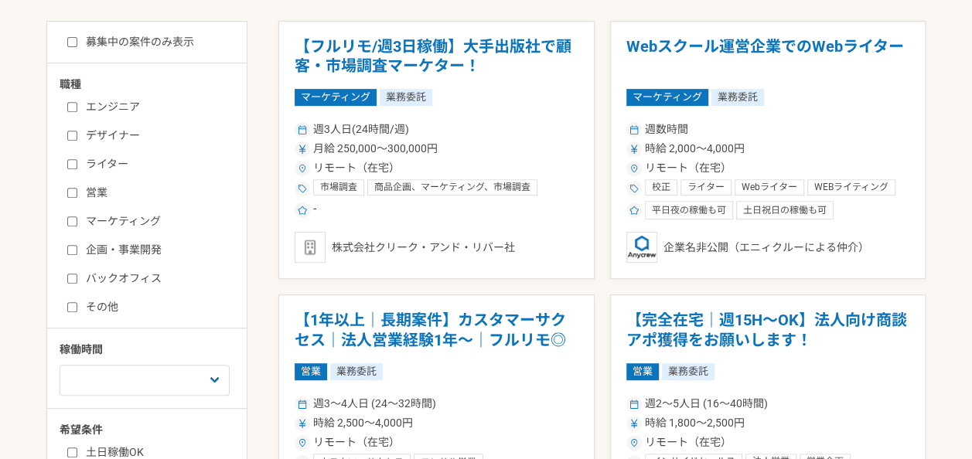
click at [122, 193] on label "営業" at bounding box center [156, 193] width 178 height 16
click at [77, 193] on input "営業" at bounding box center [72, 193] width 10 height 10
checkbox input "true"
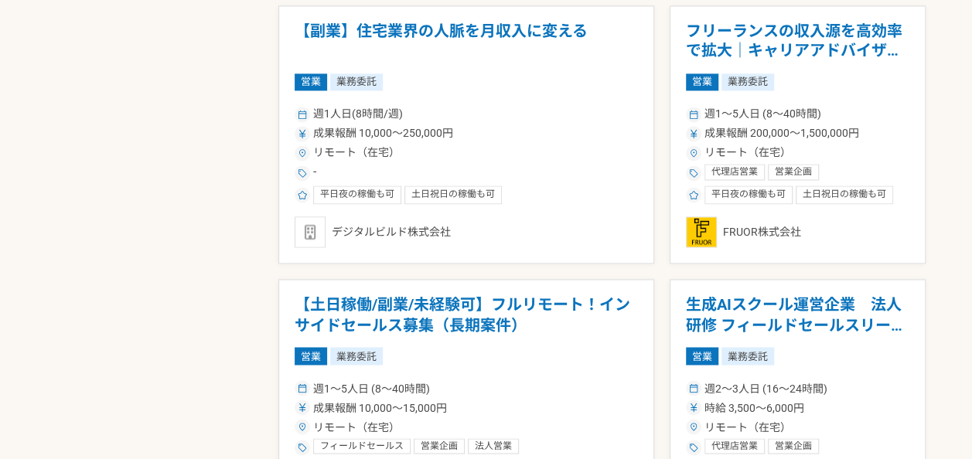
scroll to position [1135, 0]
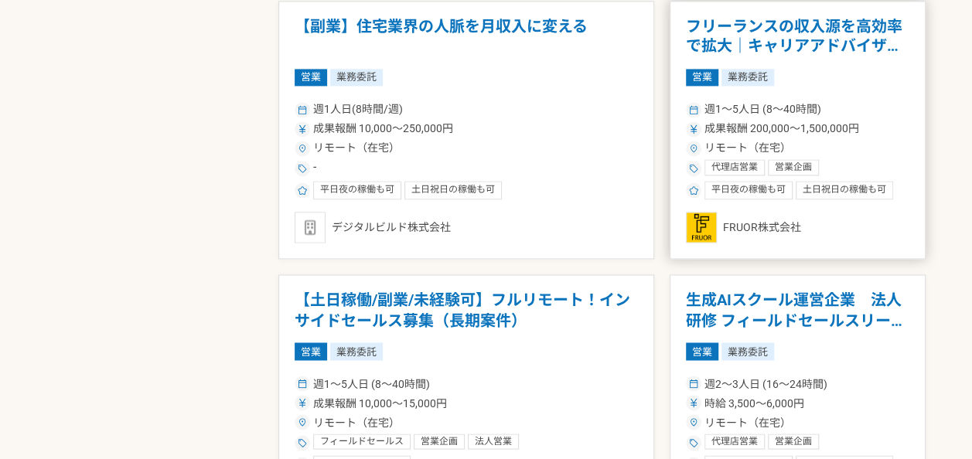
click at [844, 53] on h1 "フリーランスの収入源を高効率で拡大｜キャリアアドバイザー（完全リモート）" at bounding box center [798, 36] width 224 height 39
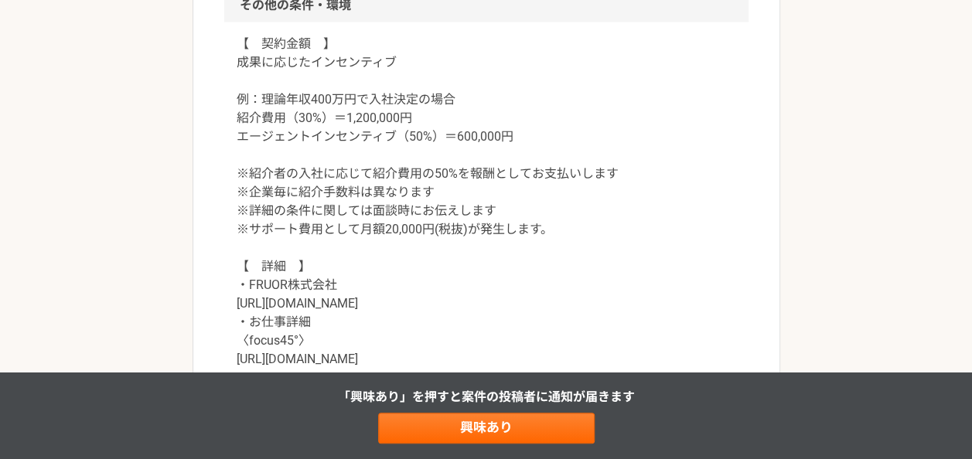
scroll to position [1505, 0]
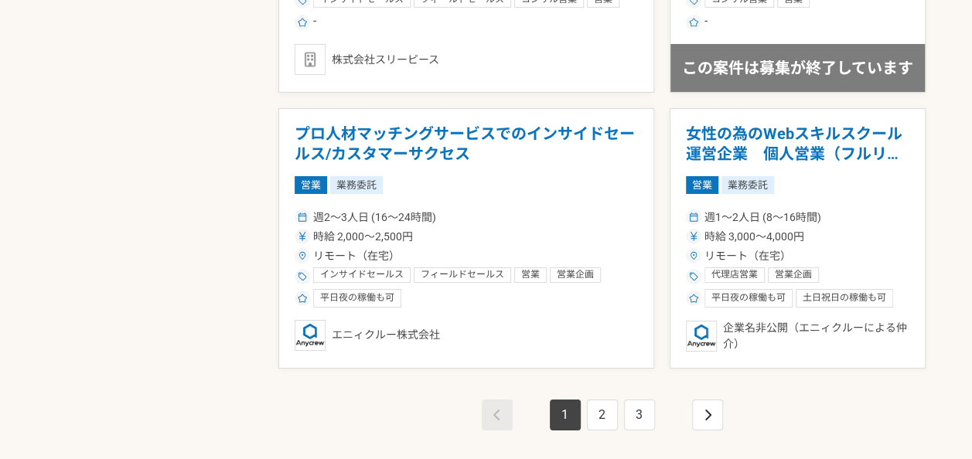
scroll to position [2680, 0]
